Goal: Task Accomplishment & Management: Manage account settings

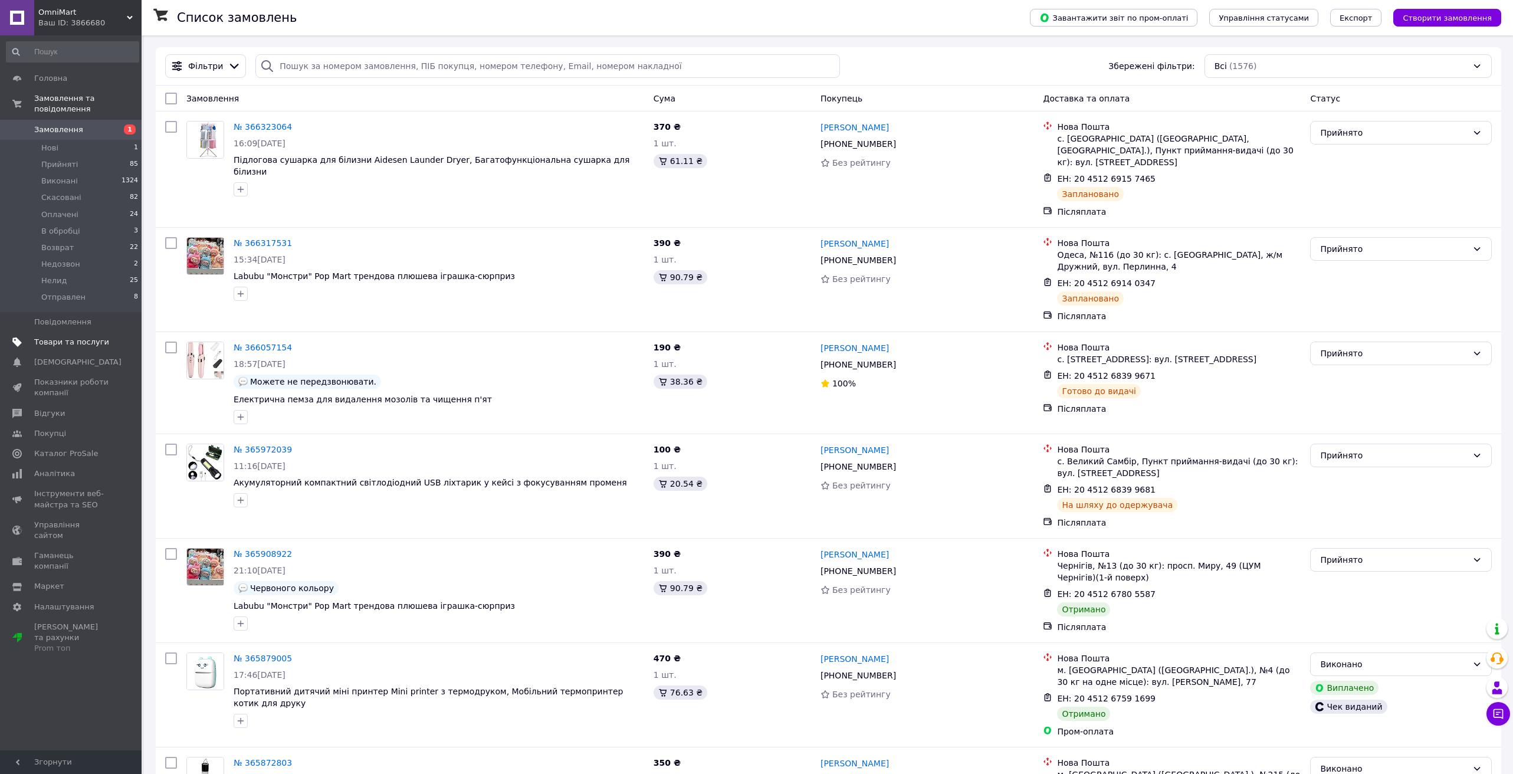
click at [65, 339] on span "Товари та послуги" at bounding box center [71, 342] width 75 height 11
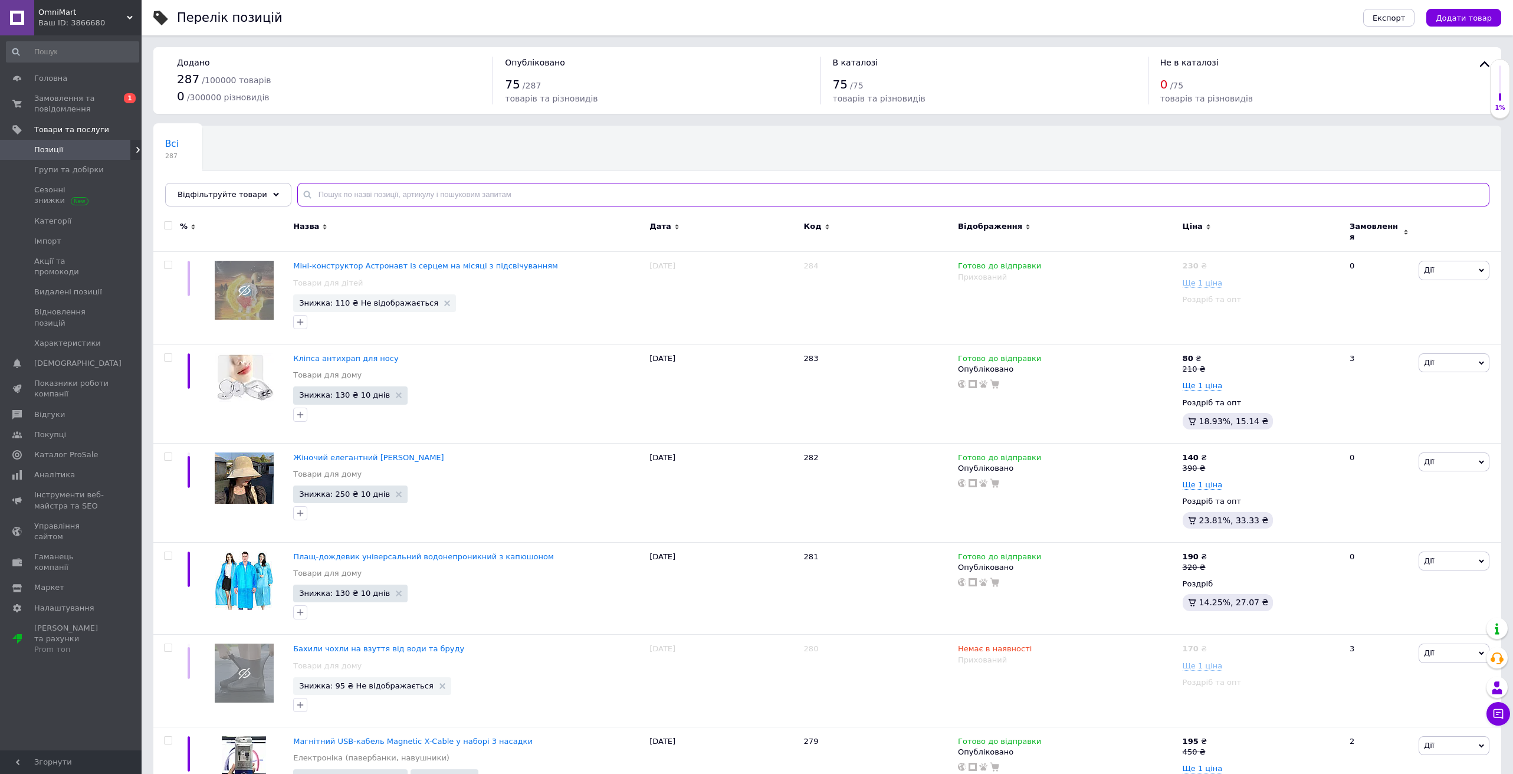
click at [396, 194] on input "text" at bounding box center [893, 195] width 1192 height 24
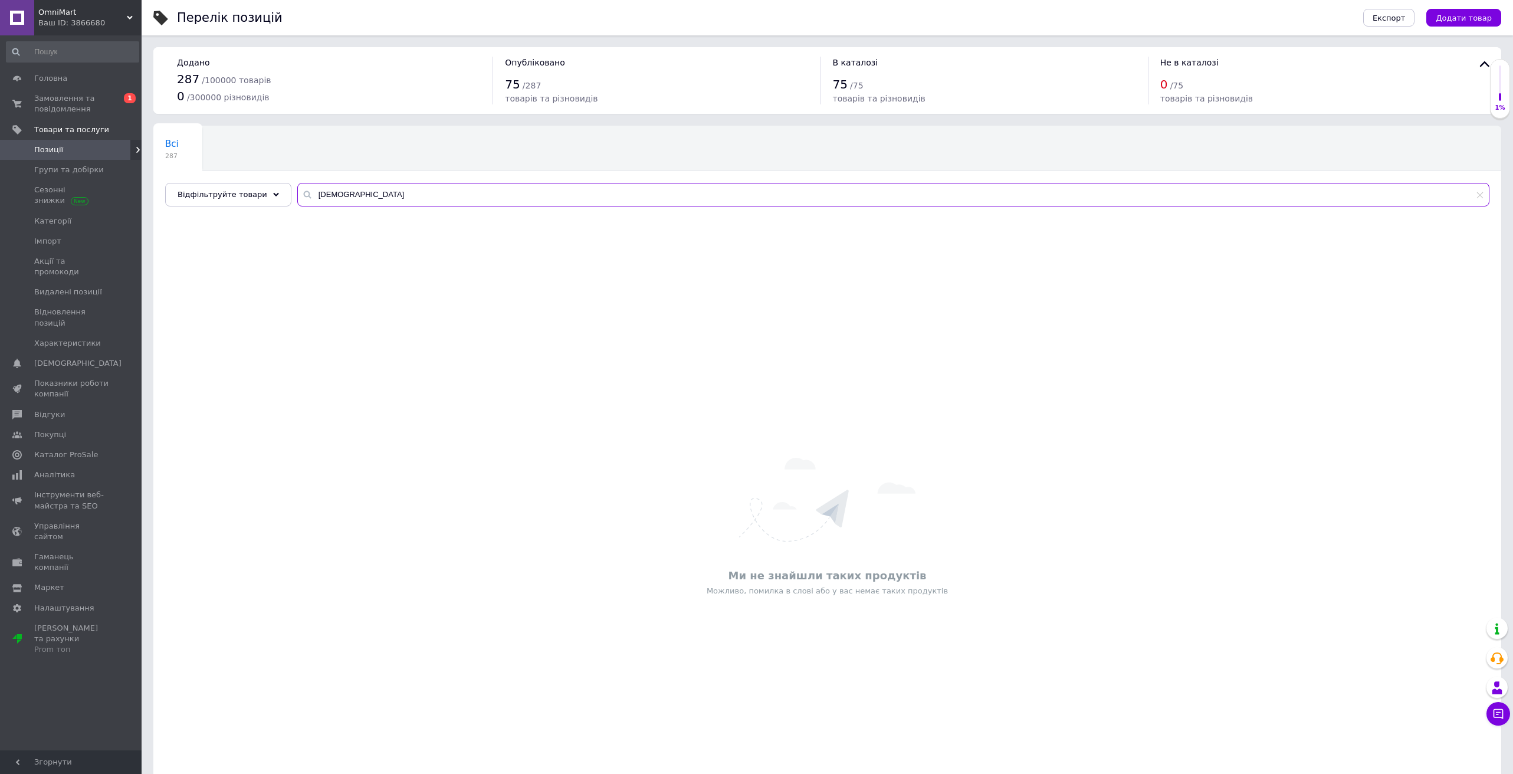
type input "[DEMOGRAPHIC_DATA]"
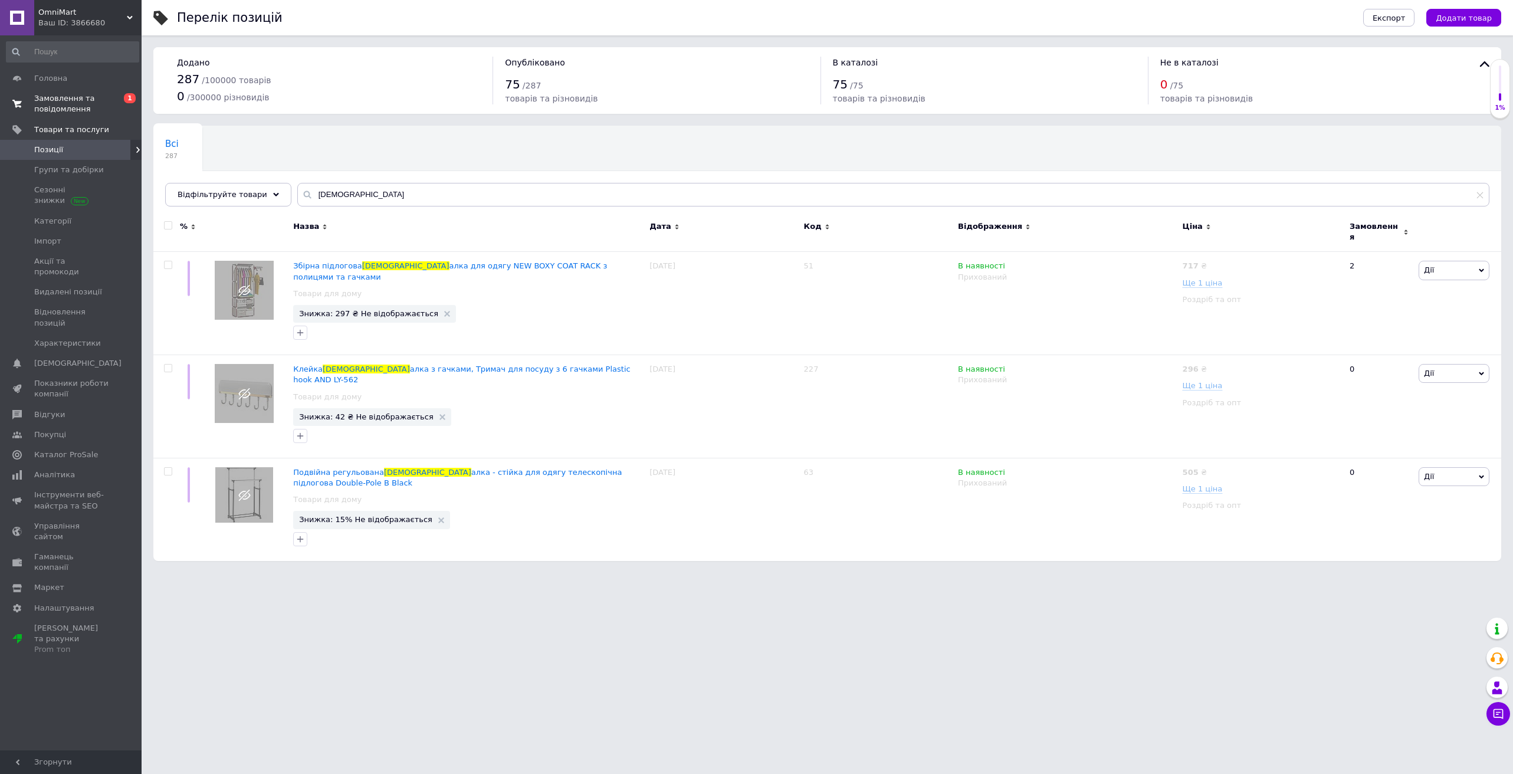
click at [70, 110] on span "Замовлення та повідомлення" at bounding box center [71, 103] width 75 height 21
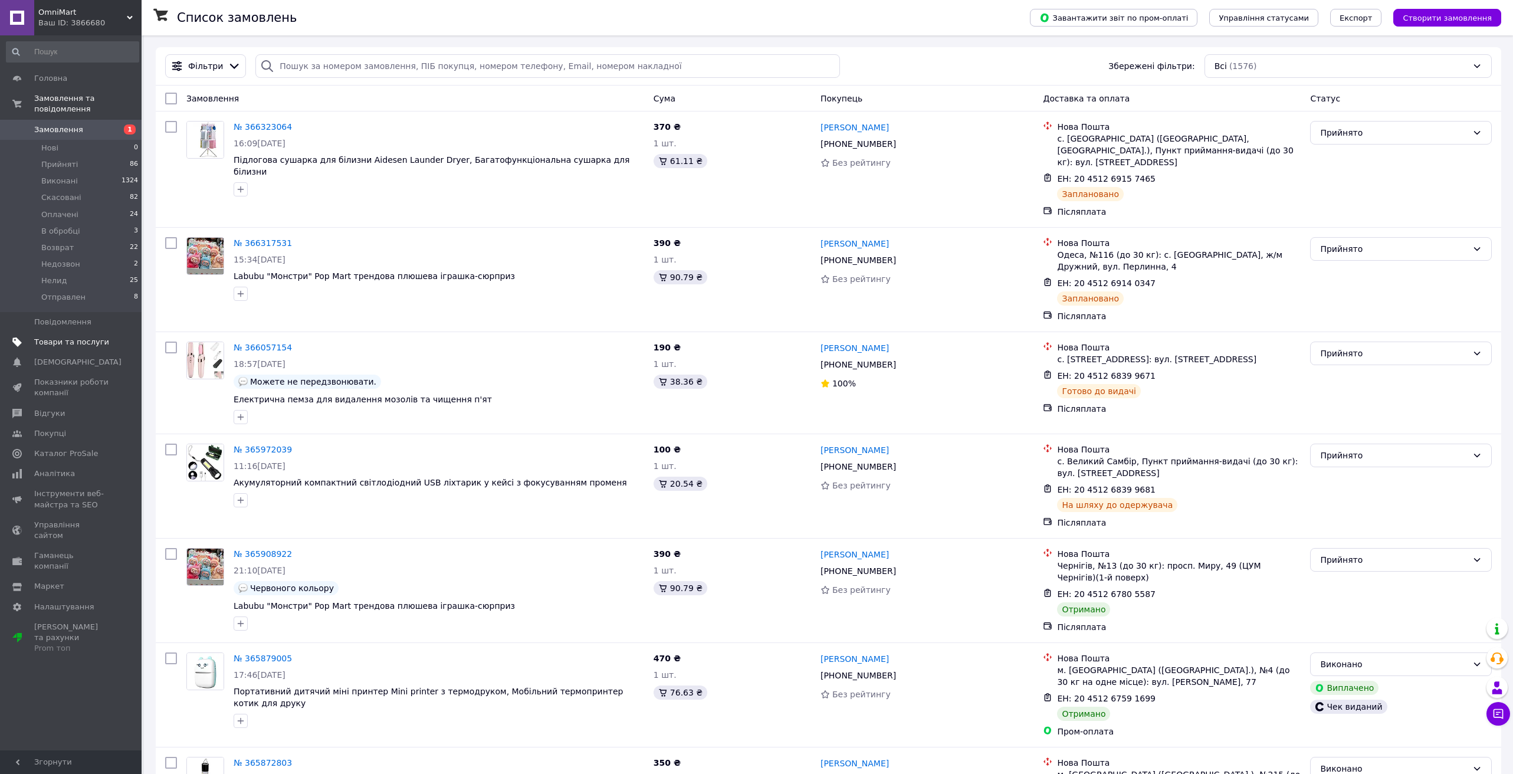
click at [63, 340] on span "Товари та послуги" at bounding box center [71, 342] width 75 height 11
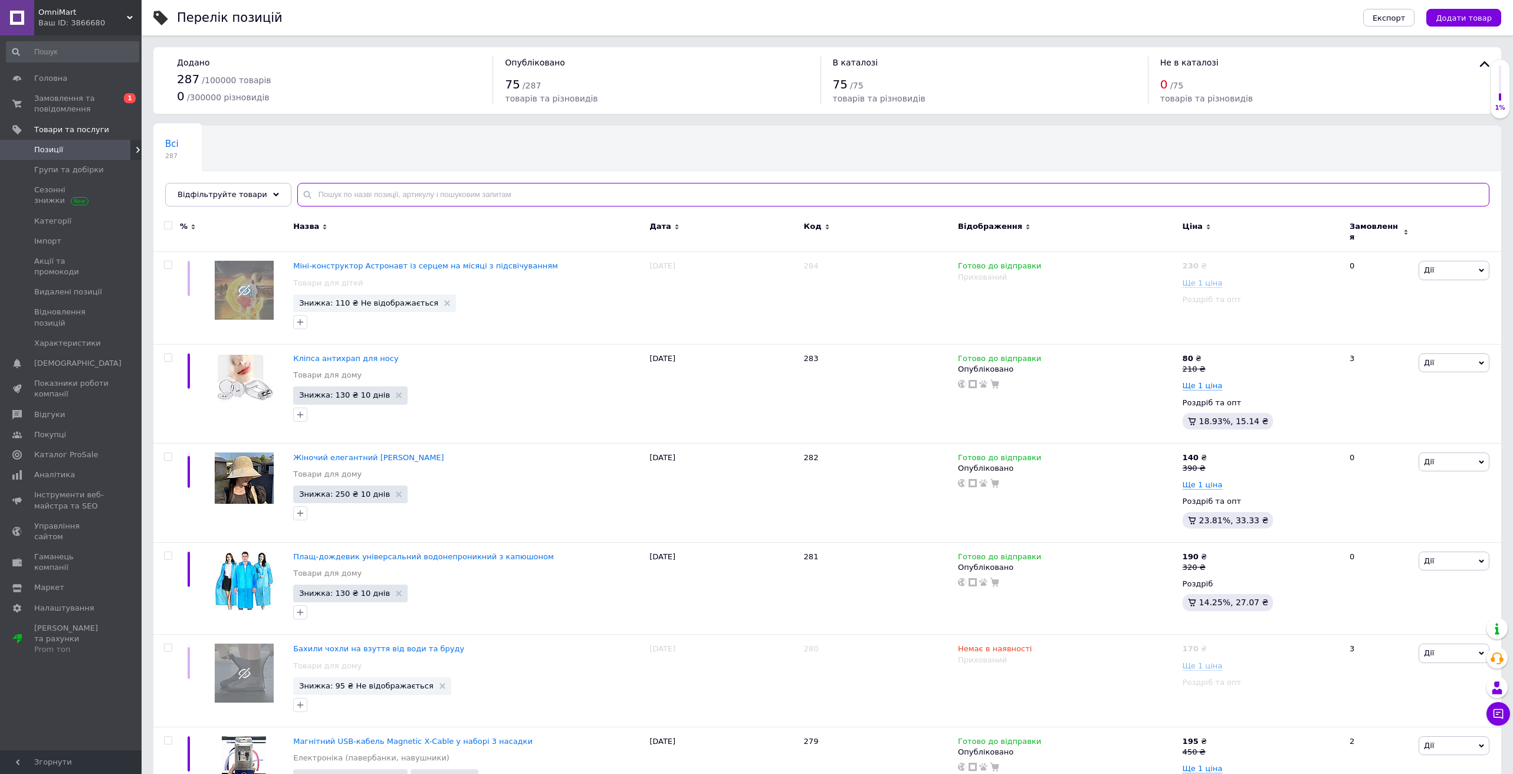
click at [360, 197] on input "text" at bounding box center [893, 195] width 1192 height 24
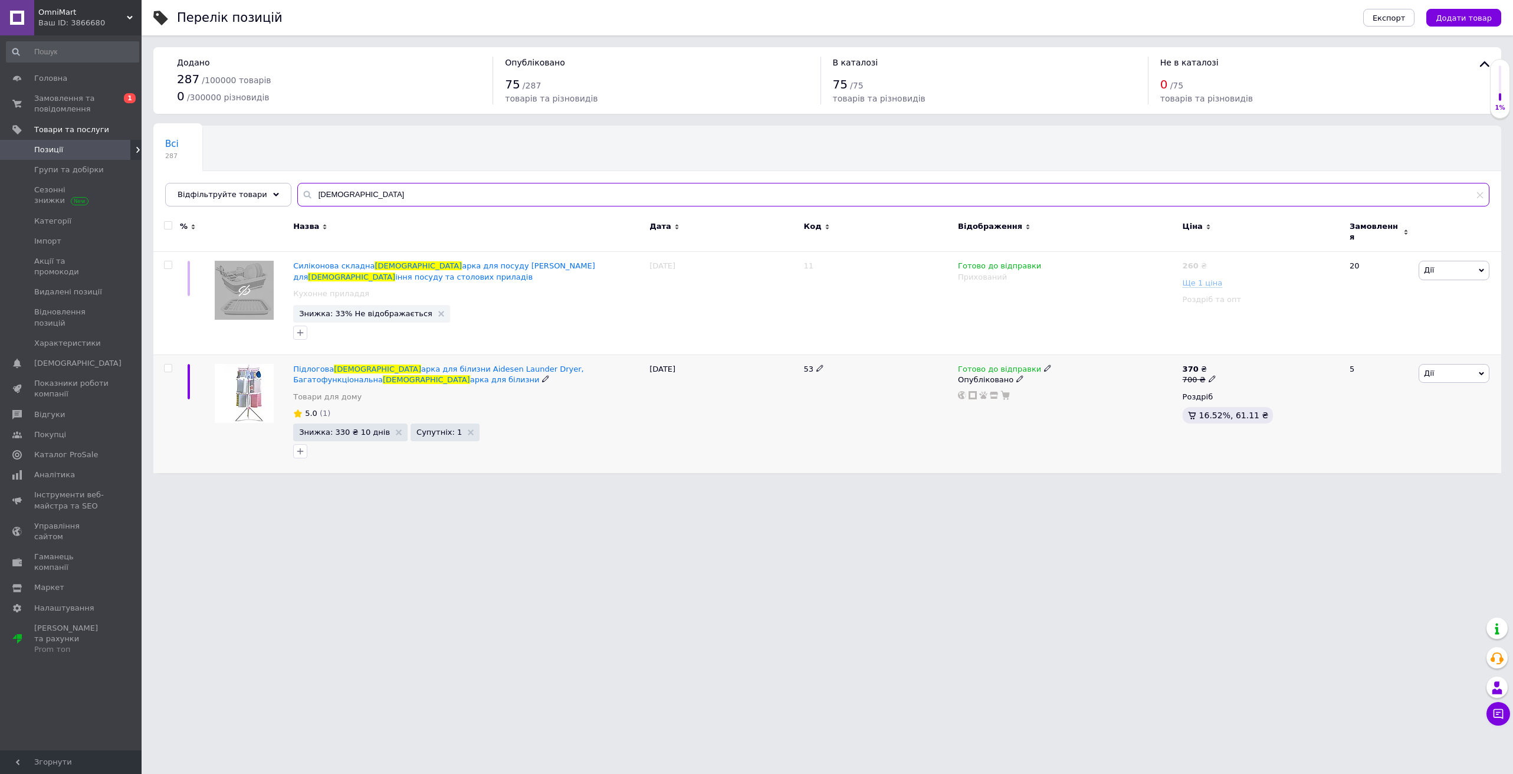
type input "[DEMOGRAPHIC_DATA]"
click at [1044, 364] on icon at bounding box center [1047, 367] width 7 height 7
click at [1083, 397] on li "Немає в наявності" at bounding box center [1111, 405] width 112 height 17
click at [1432, 369] on span "Дії" at bounding box center [1429, 373] width 10 height 9
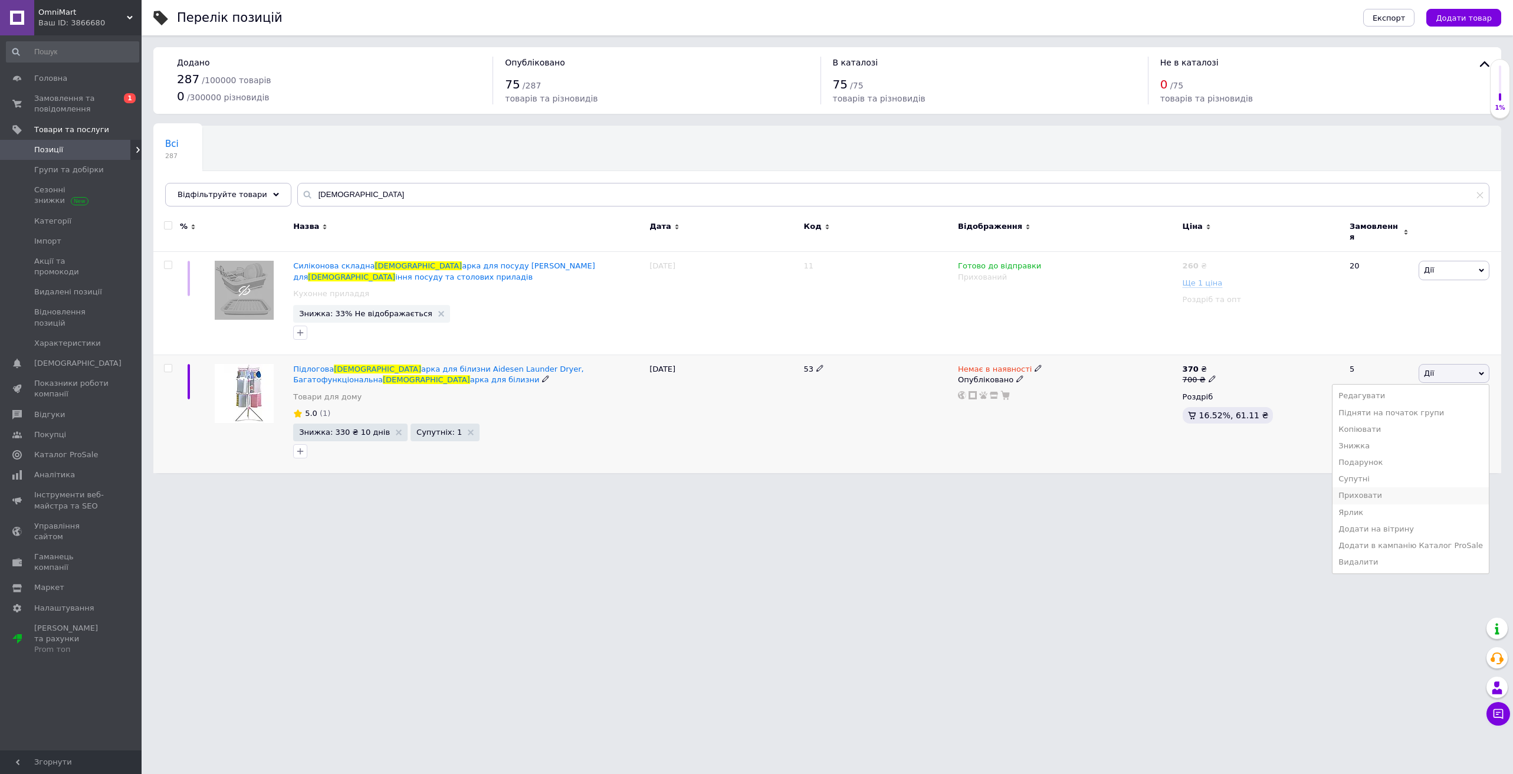
click at [1373, 488] on li "Приховати" at bounding box center [1410, 495] width 156 height 17
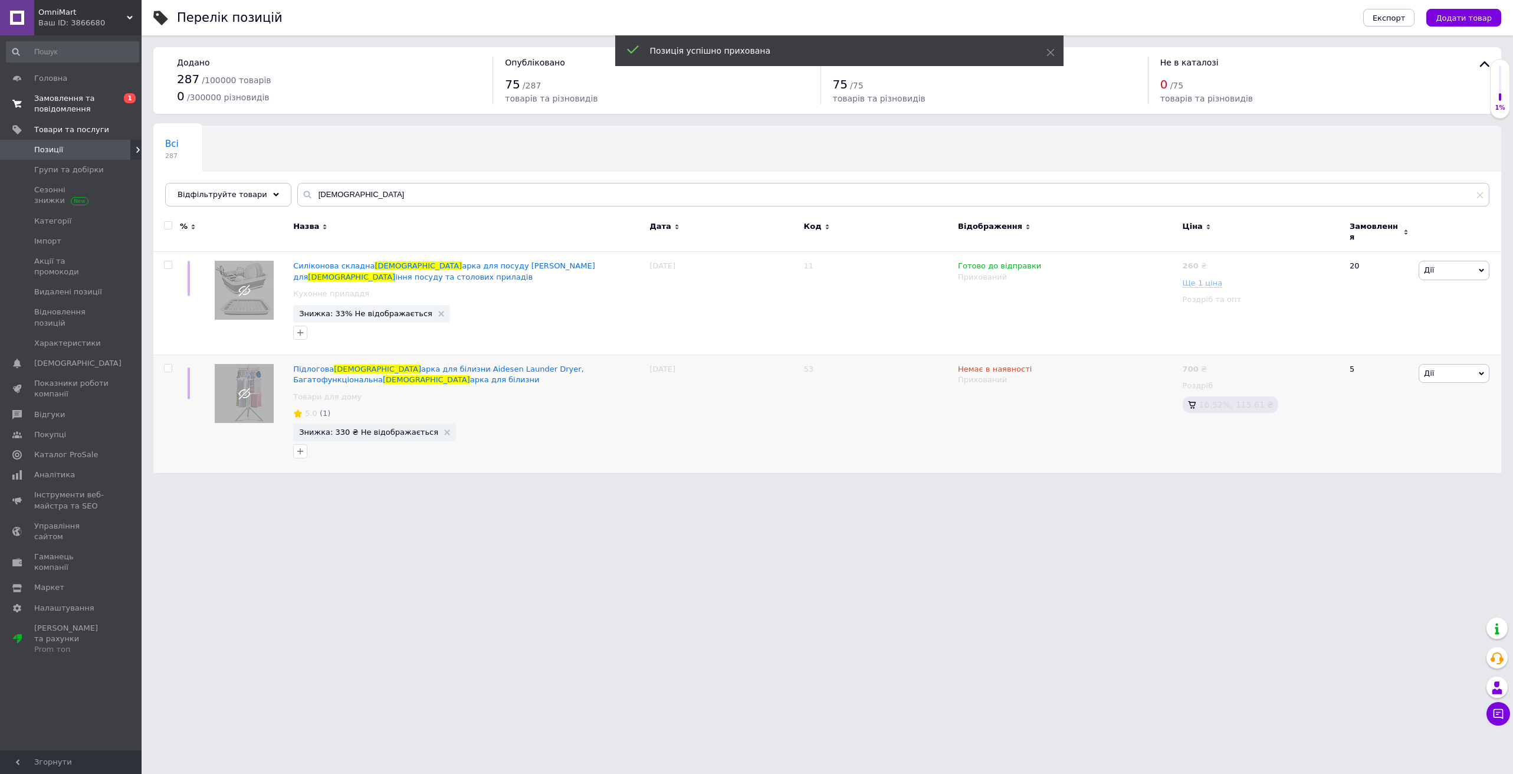
click at [35, 104] on span "Замовлення та повідомлення" at bounding box center [71, 103] width 75 height 21
